Goal: Task Accomplishment & Management: Manage account settings

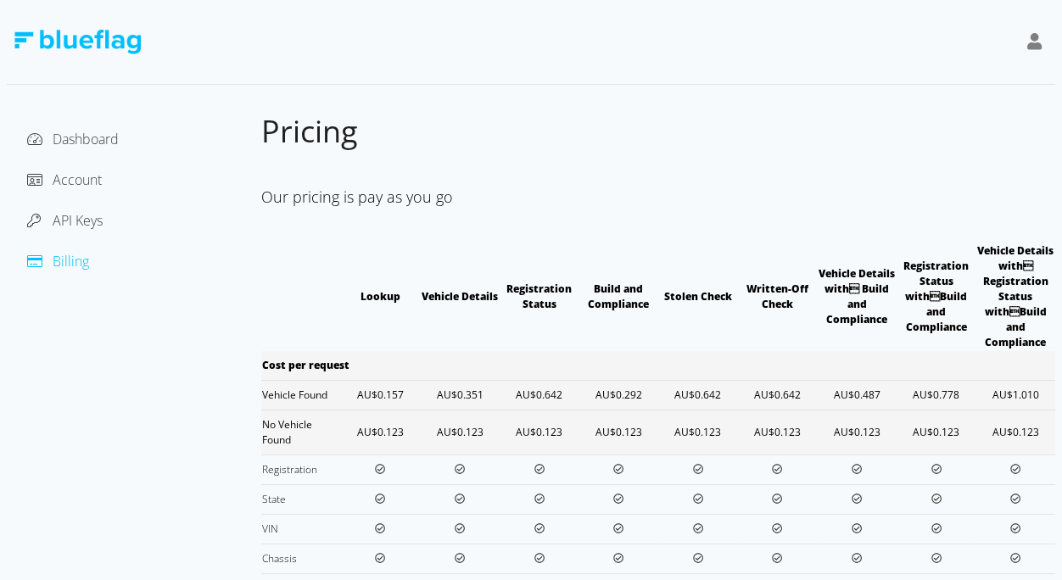
click at [76, 209] on div "API Keys" at bounding box center [133, 220] width 227 height 27
click at [76, 213] on span "API Keys" at bounding box center [78, 220] width 50 height 19
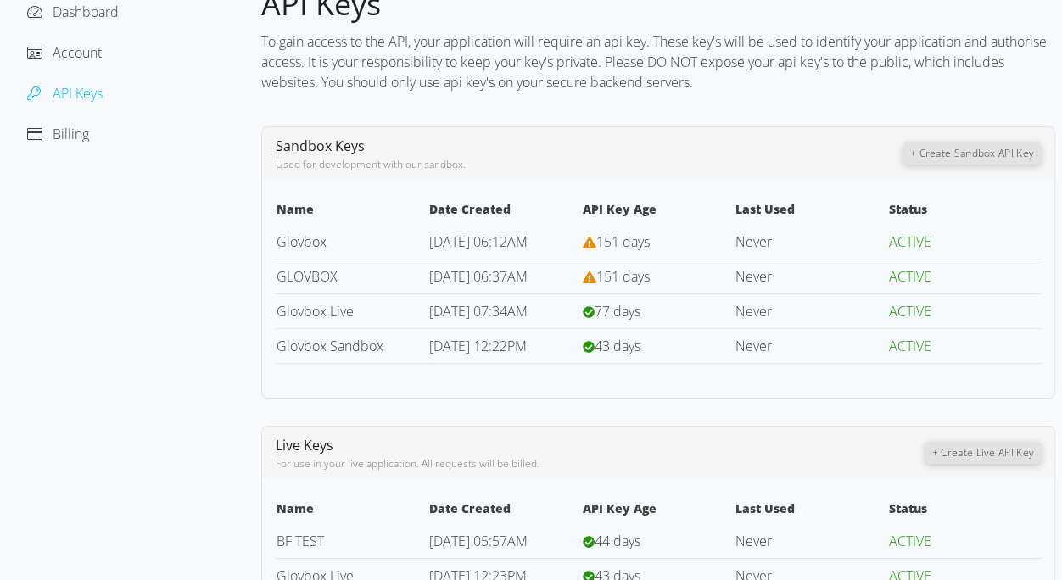
scroll to position [210, 0]
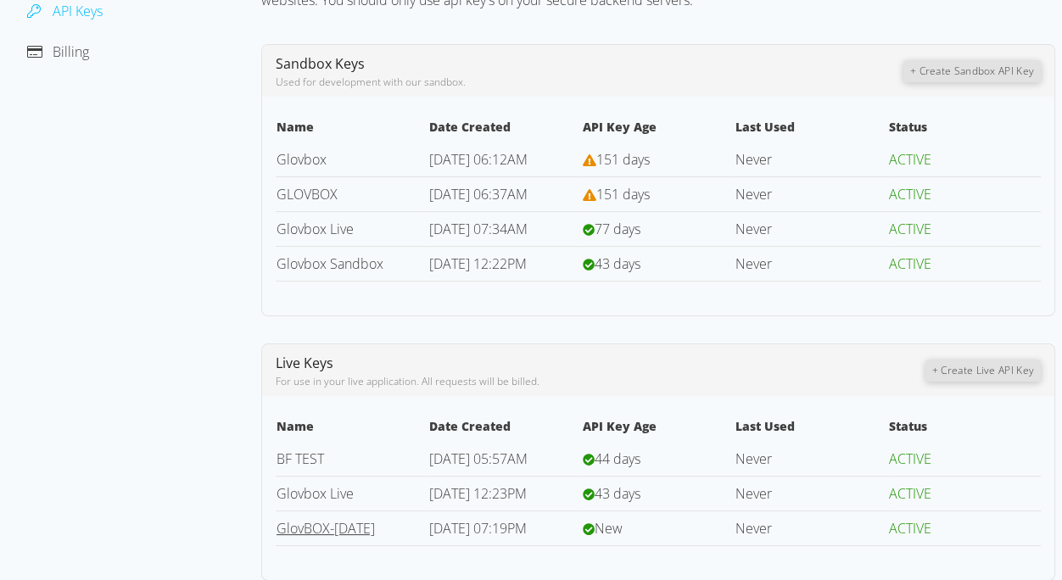
click at [289, 519] on link "GlovBOX-[DATE]" at bounding box center [326, 528] width 98 height 19
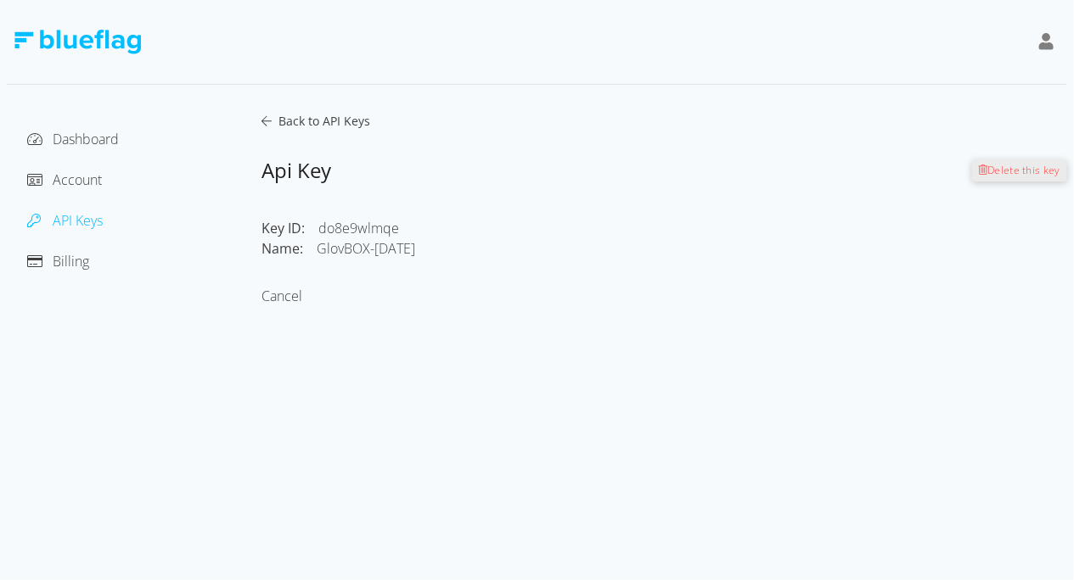
click at [1001, 168] on span "Delete this key" at bounding box center [1024, 170] width 73 height 14
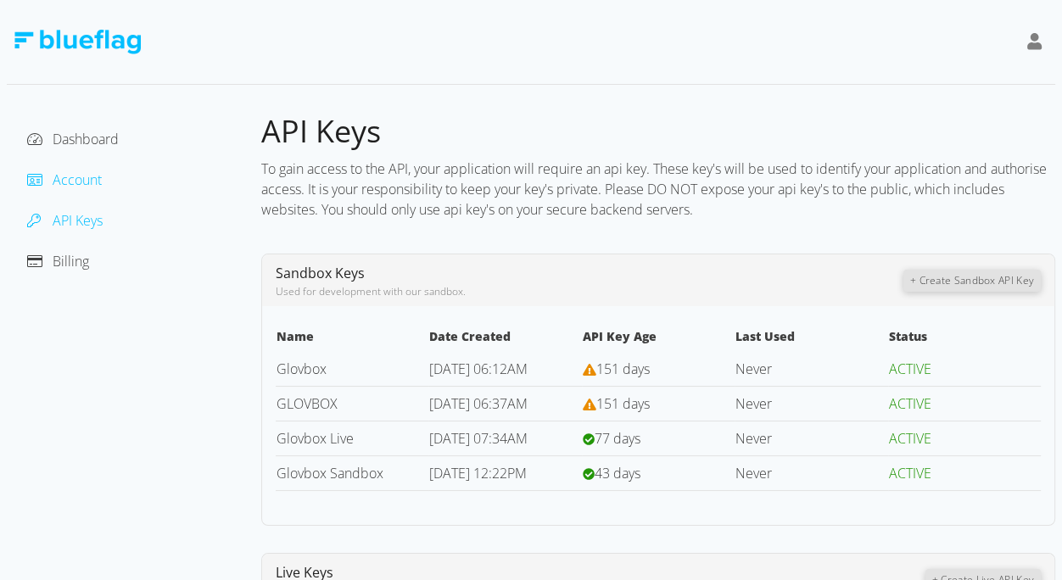
click at [71, 185] on span "Account" at bounding box center [77, 180] width 49 height 19
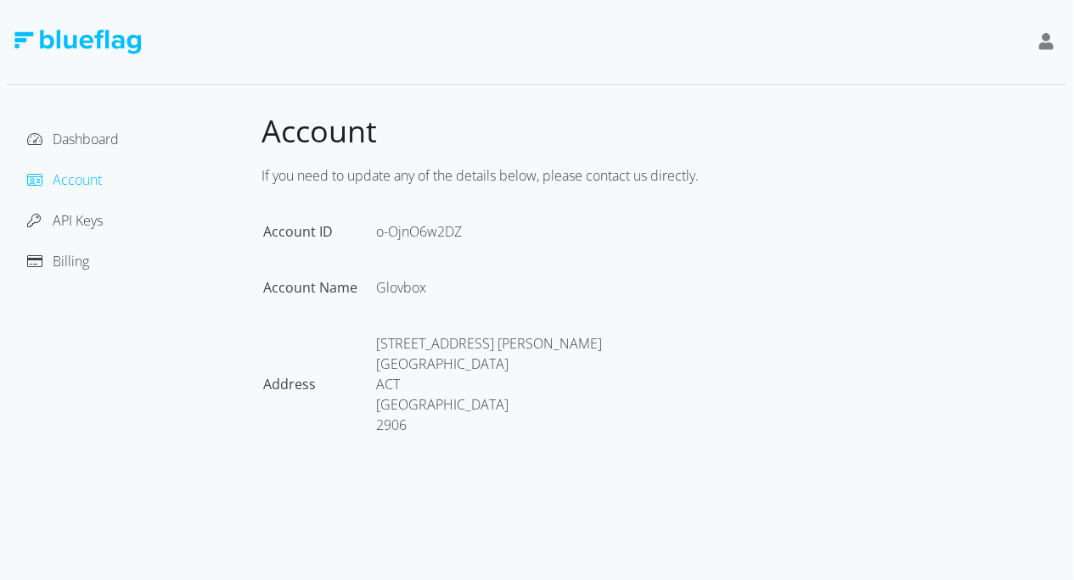
click at [78, 272] on div "Billing" at bounding box center [133, 261] width 227 height 27
click at [78, 266] on span "Billing" at bounding box center [71, 261] width 36 height 19
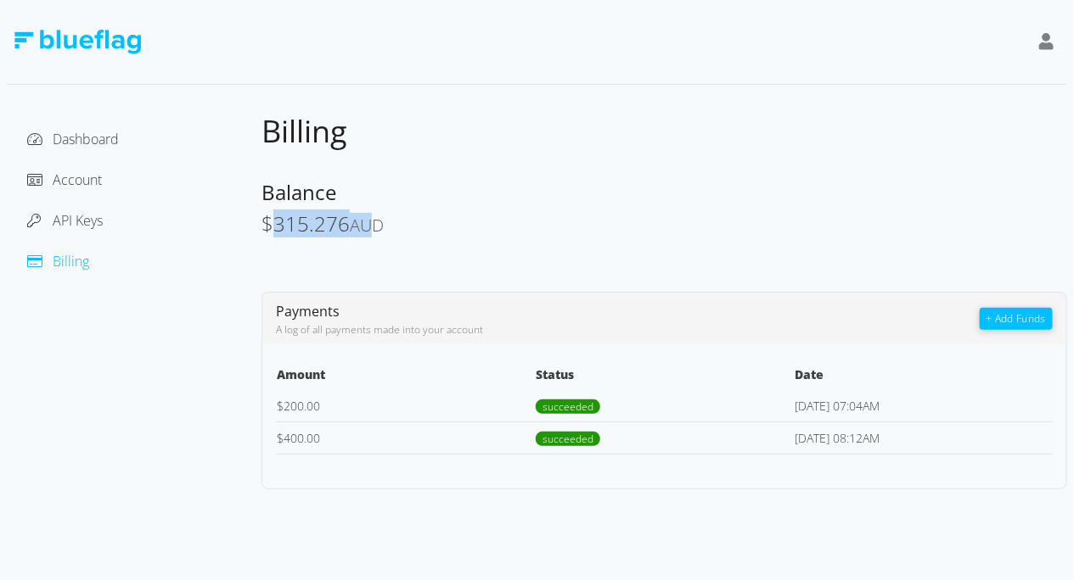
drag, startPoint x: 271, startPoint y: 227, endPoint x: 360, endPoint y: 227, distance: 89.1
click at [360, 227] on span "$ 315.276 AUD" at bounding box center [322, 224] width 122 height 28
click at [421, 229] on div "$ 315.276 AUD" at bounding box center [663, 225] width 805 height 25
click at [92, 175] on span "Account" at bounding box center [77, 180] width 49 height 19
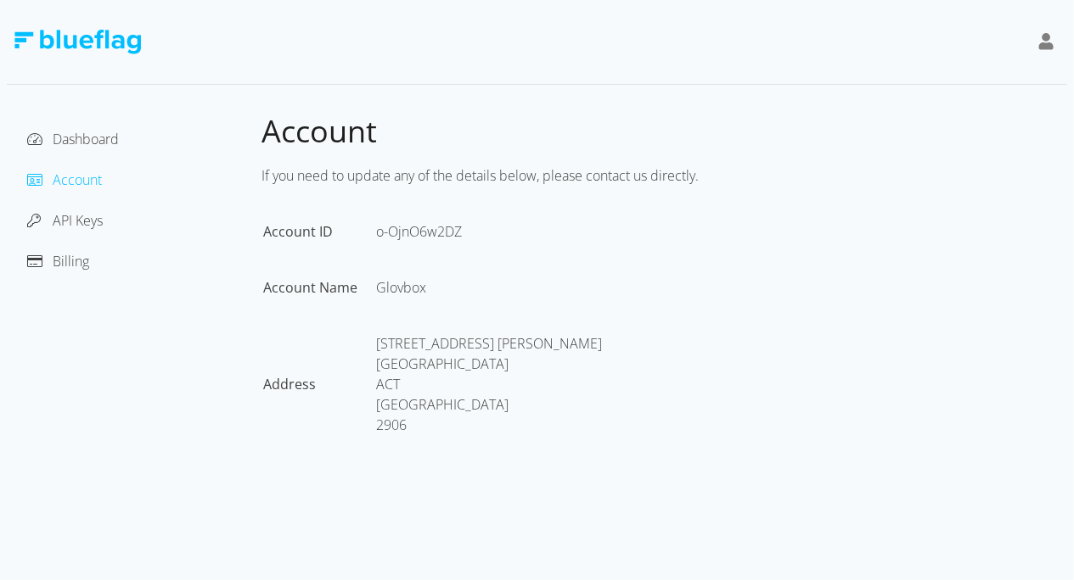
click at [93, 124] on div "Dashboard Account API Keys Billing" at bounding box center [134, 295] width 255 height 366
click at [81, 132] on span "Dashboard" at bounding box center [86, 139] width 66 height 19
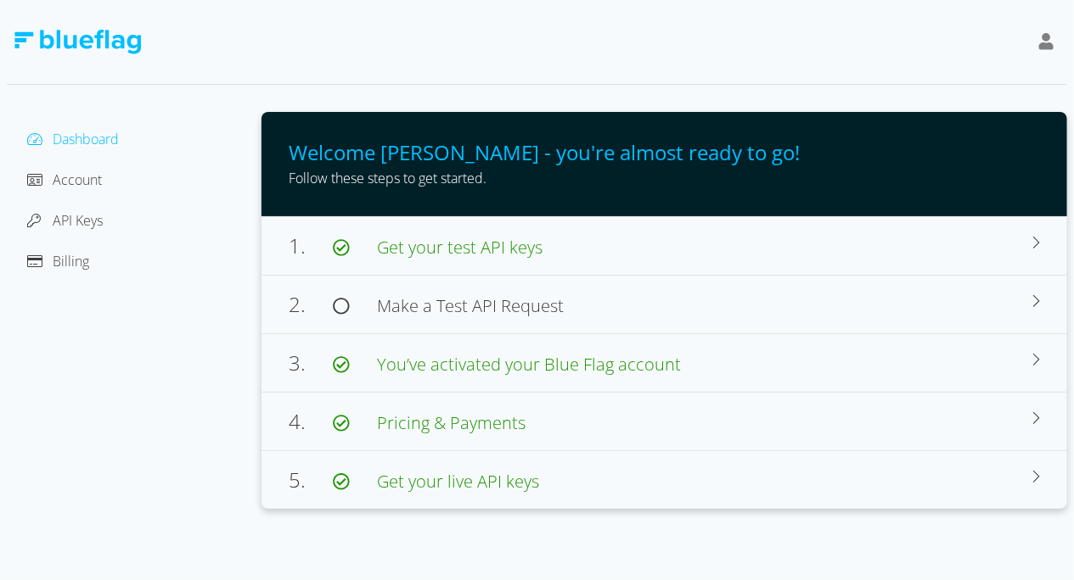
click at [96, 193] on div "Account" at bounding box center [133, 179] width 227 height 27
click at [87, 188] on span "Account" at bounding box center [77, 180] width 49 height 19
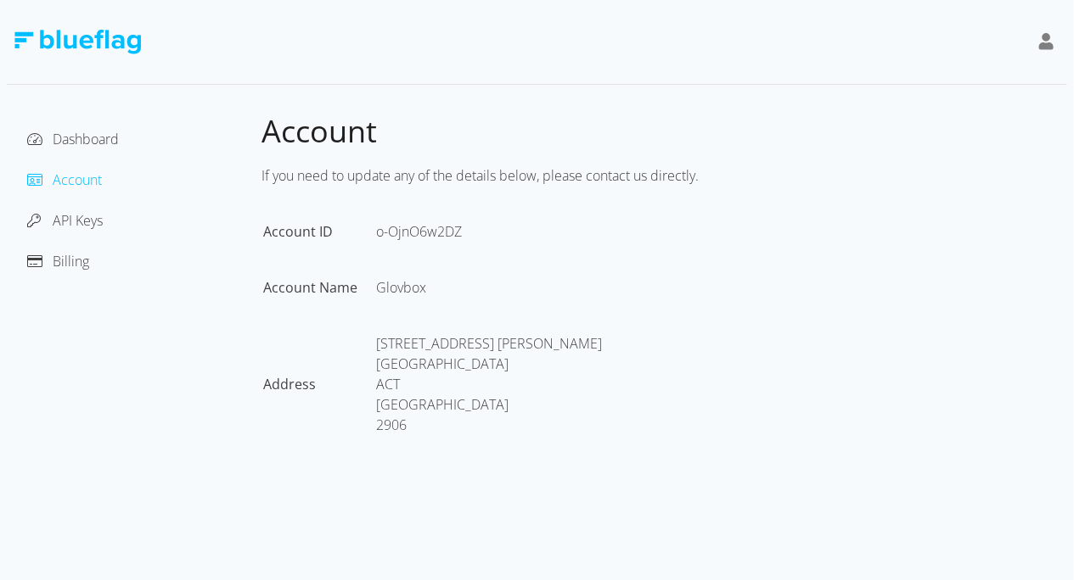
click at [89, 233] on div "API Keys" at bounding box center [133, 220] width 227 height 27
click at [86, 227] on span "API Keys" at bounding box center [78, 220] width 50 height 19
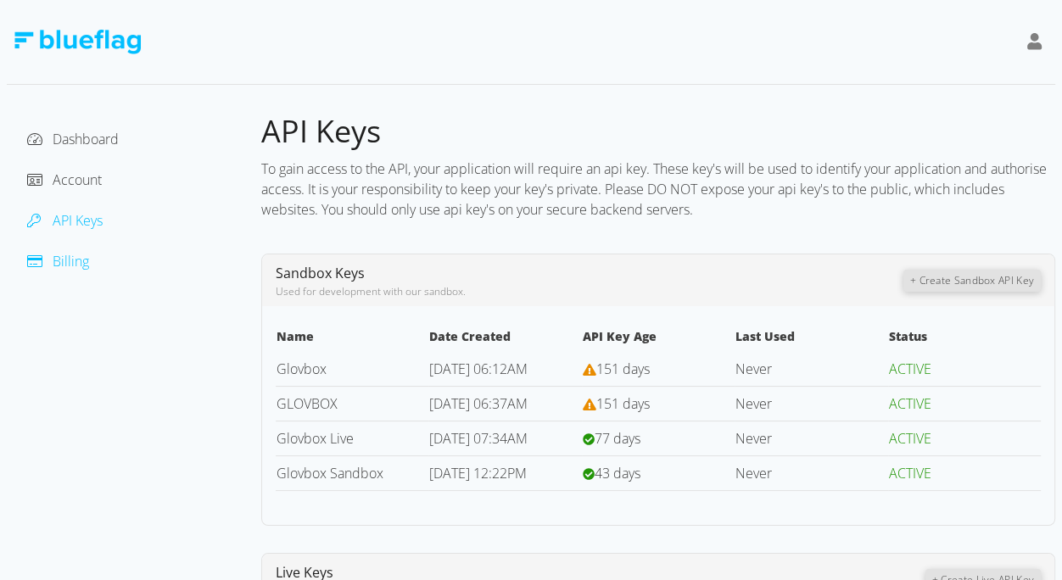
click at [85, 255] on span "Billing" at bounding box center [71, 261] width 36 height 19
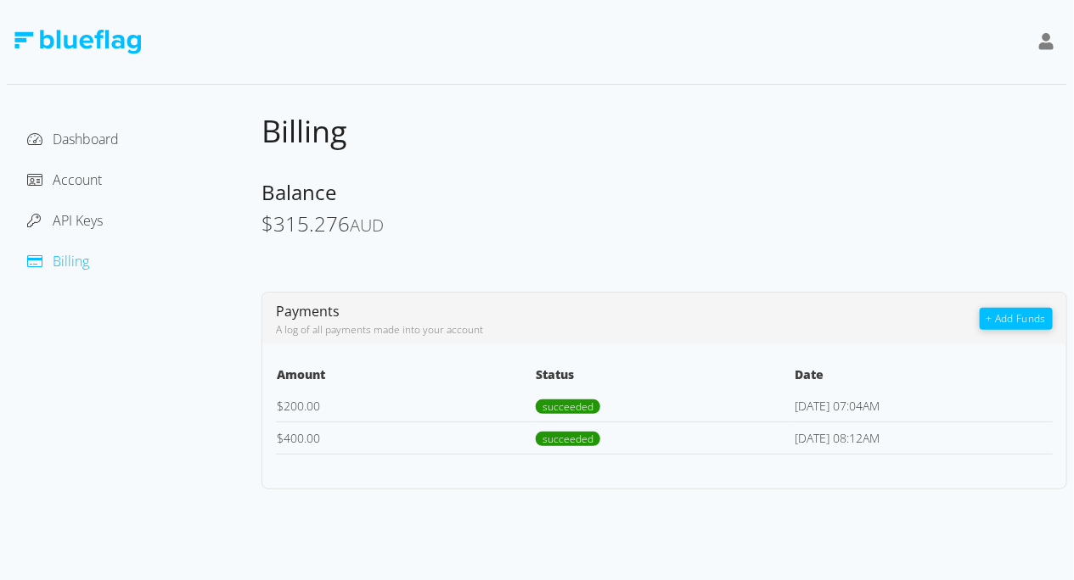
click at [85, 207] on div "API Keys" at bounding box center [133, 220] width 227 height 27
click at [99, 171] on span "Account" at bounding box center [77, 180] width 49 height 19
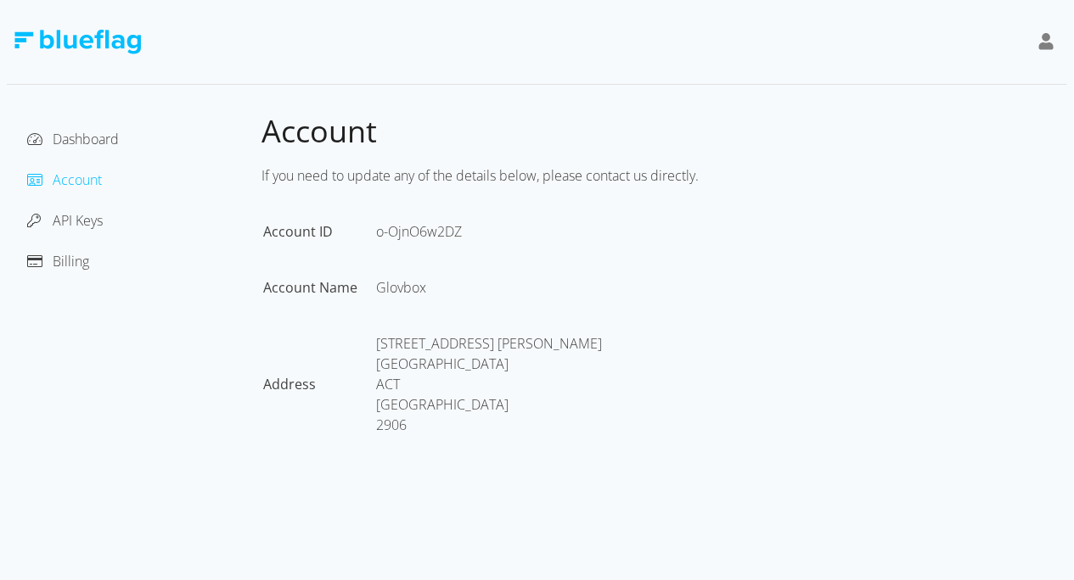
click at [109, 121] on div "Dashboard Account API Keys Billing" at bounding box center [134, 295] width 255 height 366
click at [106, 130] on span "Dashboard" at bounding box center [86, 139] width 66 height 19
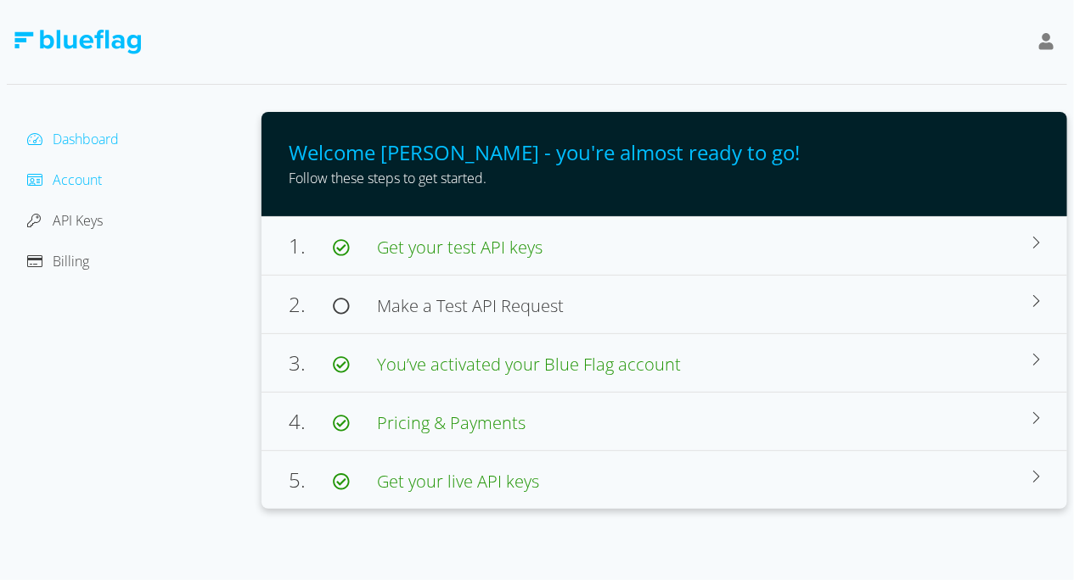
click at [93, 182] on span "Account" at bounding box center [77, 180] width 49 height 19
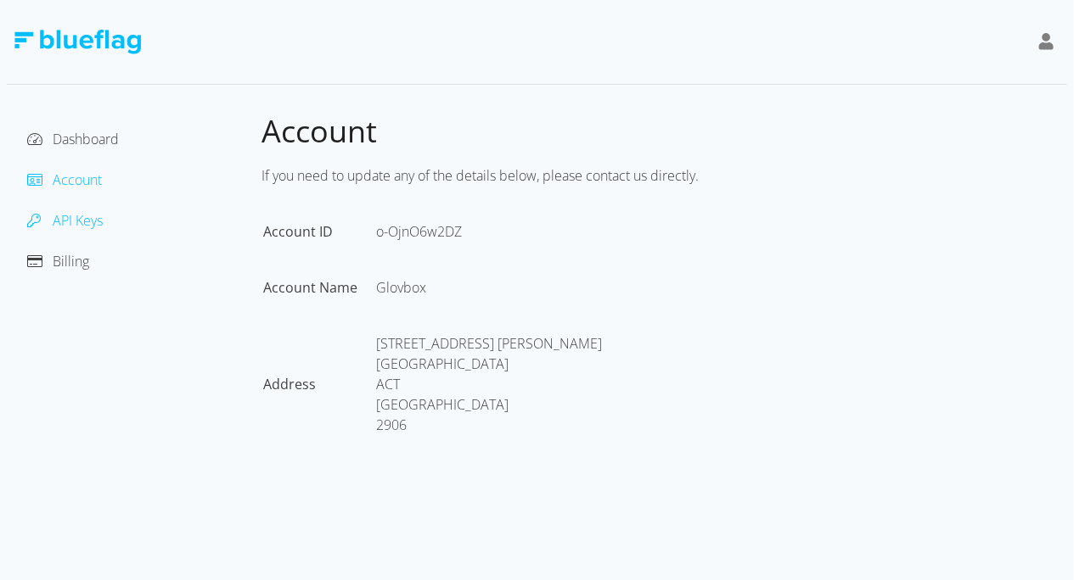
click at [98, 211] on span "API Keys" at bounding box center [78, 220] width 50 height 19
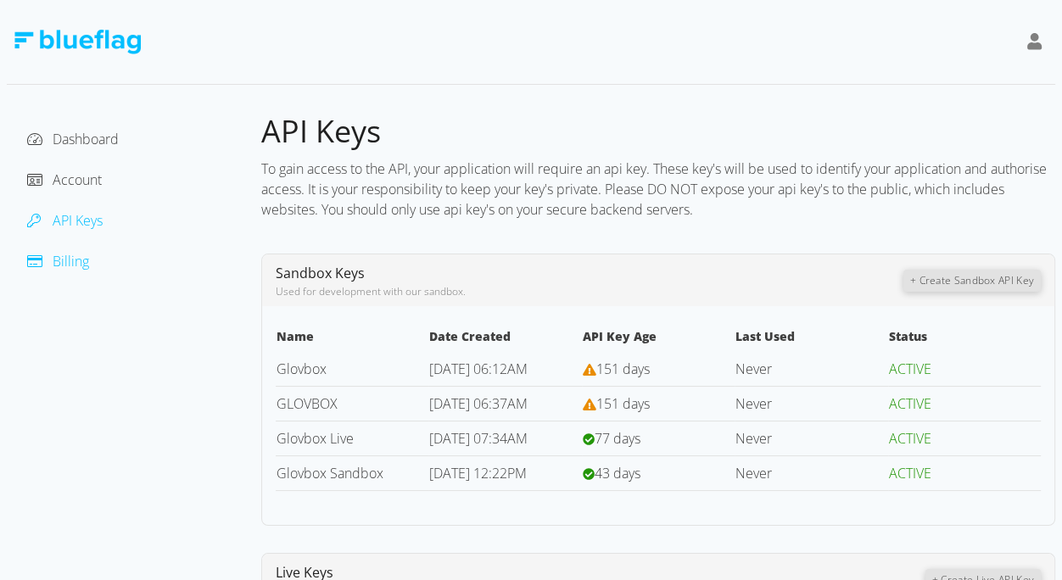
click at [60, 266] on span "Billing" at bounding box center [71, 261] width 36 height 19
